Goal: Ask a question

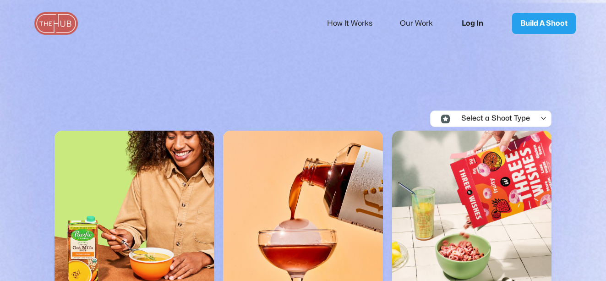
click at [475, 23] on link "Log In" at bounding box center [476, 23] width 46 height 30
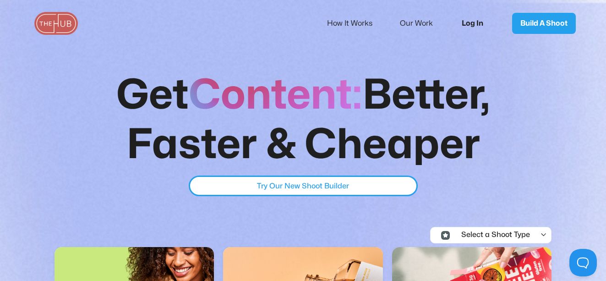
click at [471, 22] on link "Log In" at bounding box center [476, 23] width 46 height 30
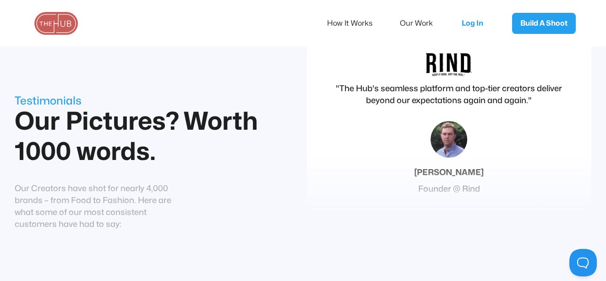
scroll to position [3394, 0]
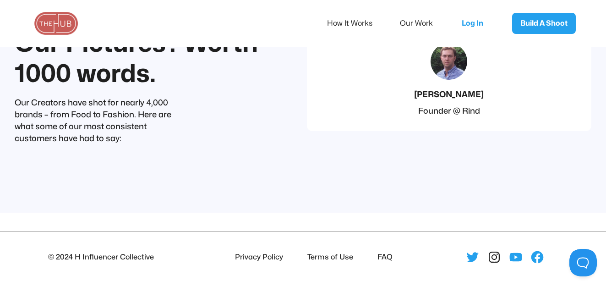
click at [492, 254] on icon at bounding box center [493, 256] width 5 height 5
click at [582, 260] on button at bounding box center [580, 260] width 27 height 27
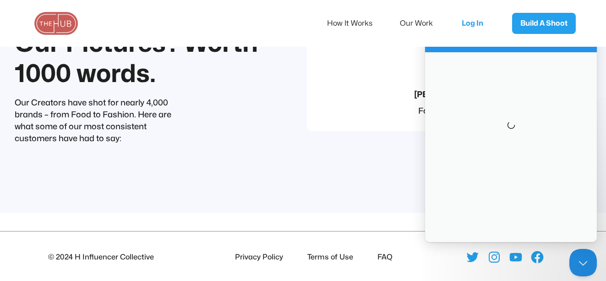
scroll to position [0, 0]
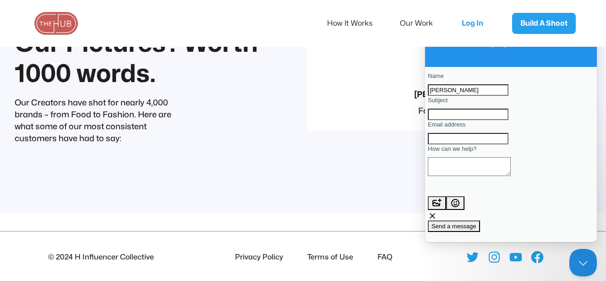
type input "[PERSON_NAME]"
type input "[EMAIL_ADDRESS][DOMAIN_NAME]"
click at [459, 176] on textarea "How can we help?" at bounding box center [469, 166] width 83 height 19
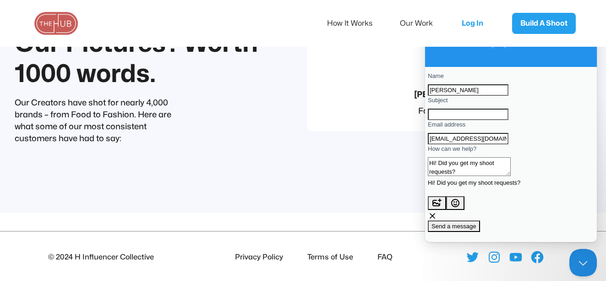
scroll to position [16, 0]
type textarea "Hi! Did you get my shoot requests?"
click at [472, 224] on span "Send a message" at bounding box center [453, 226] width 45 height 7
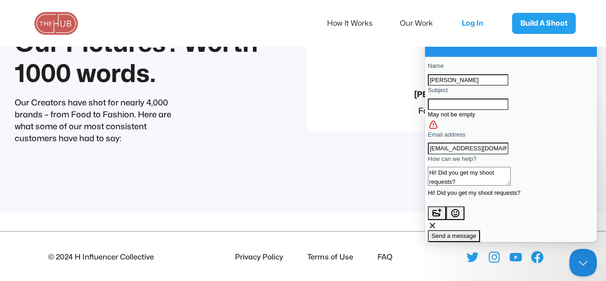
click at [451, 110] on input "Subject" at bounding box center [468, 104] width 81 height 12
type input "Follow Up"
click at [465, 236] on span "Send a message" at bounding box center [453, 235] width 45 height 7
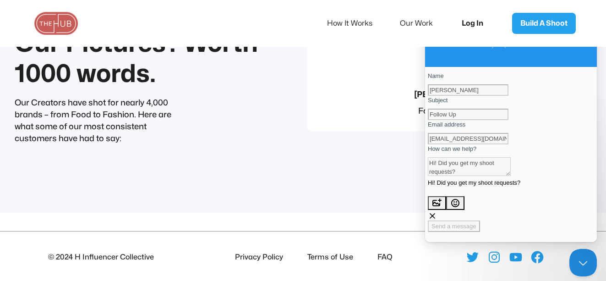
scroll to position [0, 0]
